Goal: Transaction & Acquisition: Purchase product/service

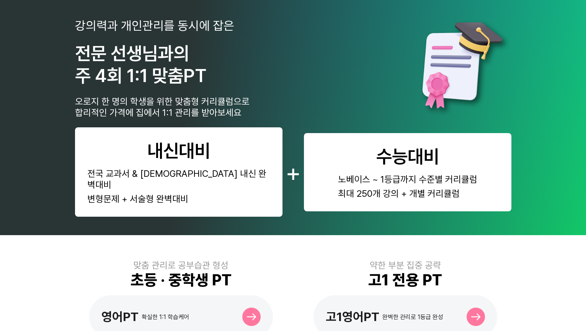
scroll to position [174, 0]
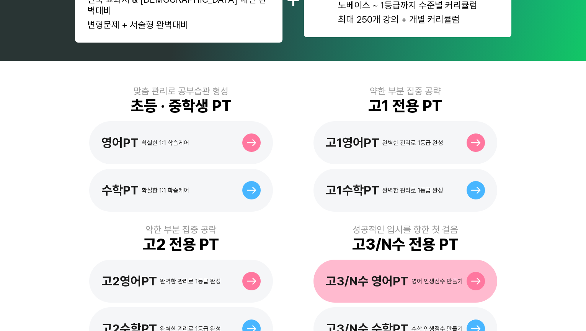
click at [340, 273] on div "고3/N수 영어PT" at bounding box center [367, 280] width 83 height 15
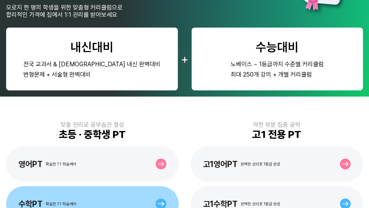
scroll to position [174, 0]
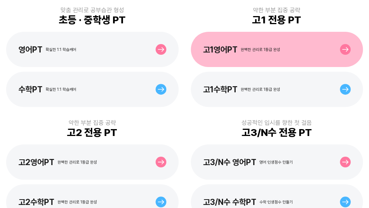
click at [221, 51] on div "고1영어PT" at bounding box center [220, 50] width 34 height 10
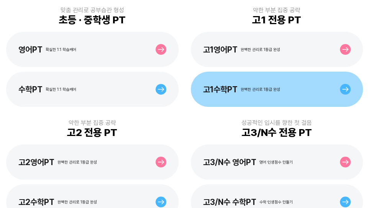
click at [246, 95] on div "고1수학PT 완벽한 관리로 1등급 완성" at bounding box center [277, 89] width 172 height 35
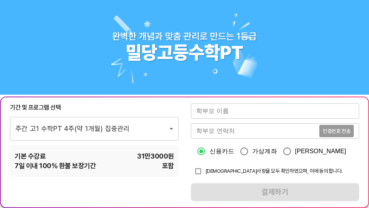
click at [144, 180] on div "기간 및 프로그램 선택 주간 고1 수학PT 4주(약 1개월) 집중관리 1761 ​ 기본 수강료 31만3000 원 7 일 이내 100% 환불 보…" at bounding box center [184, 152] width 369 height 111
